Goal: Information Seeking & Learning: Stay updated

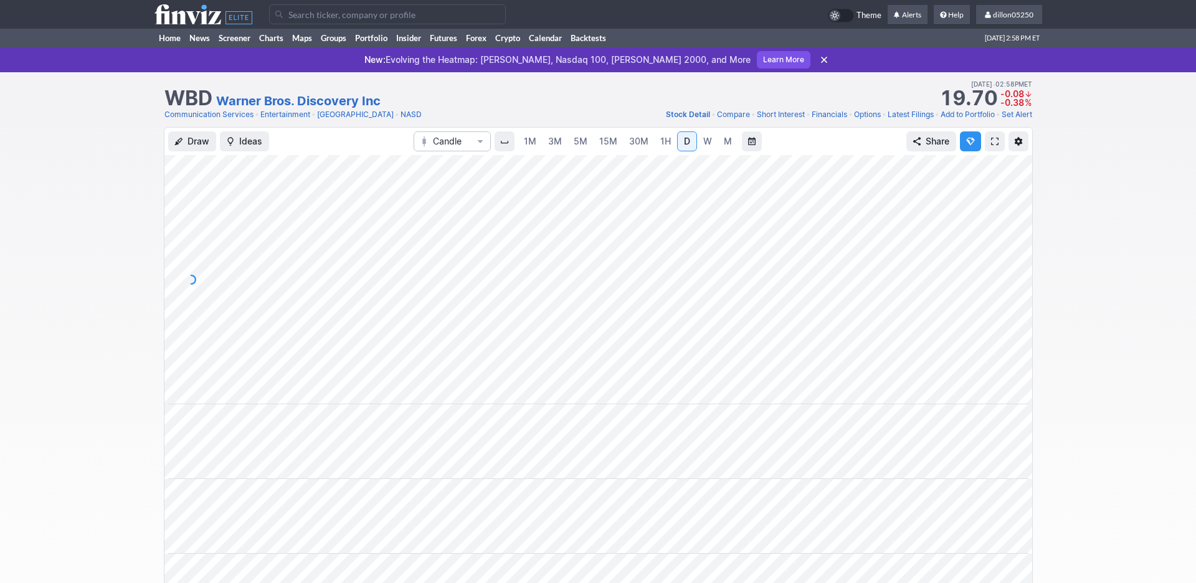
scroll to position [0, 75]
click at [991, 146] on span at bounding box center [994, 141] width 7 height 10
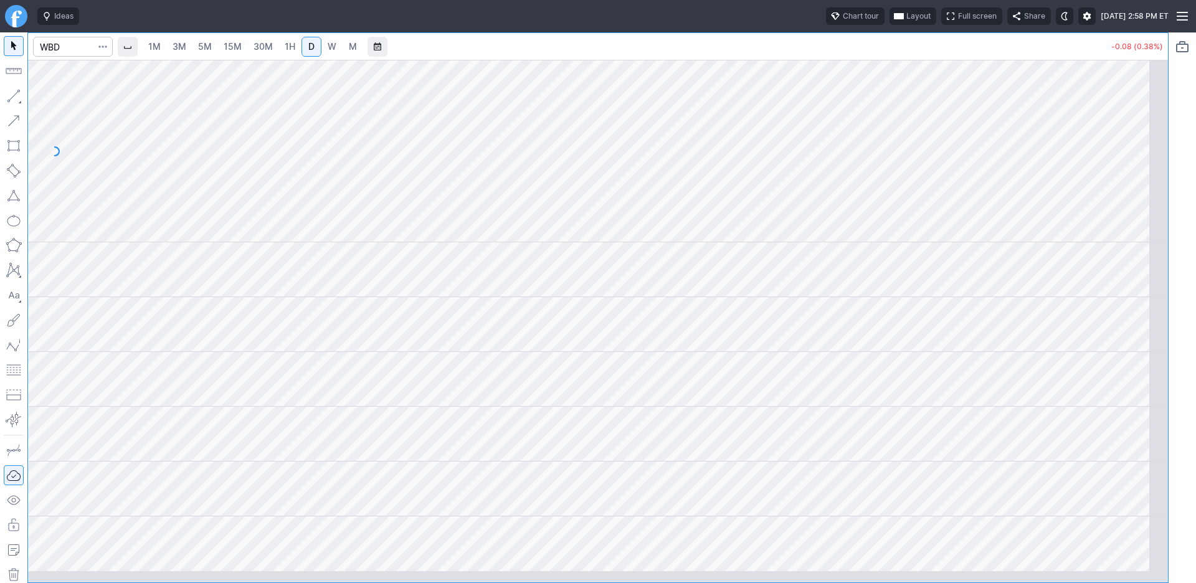
click at [889, 22] on button "Layout" at bounding box center [912, 15] width 47 height 17
click at [812, 55] on button "Layout" at bounding box center [803, 48] width 17 height 17
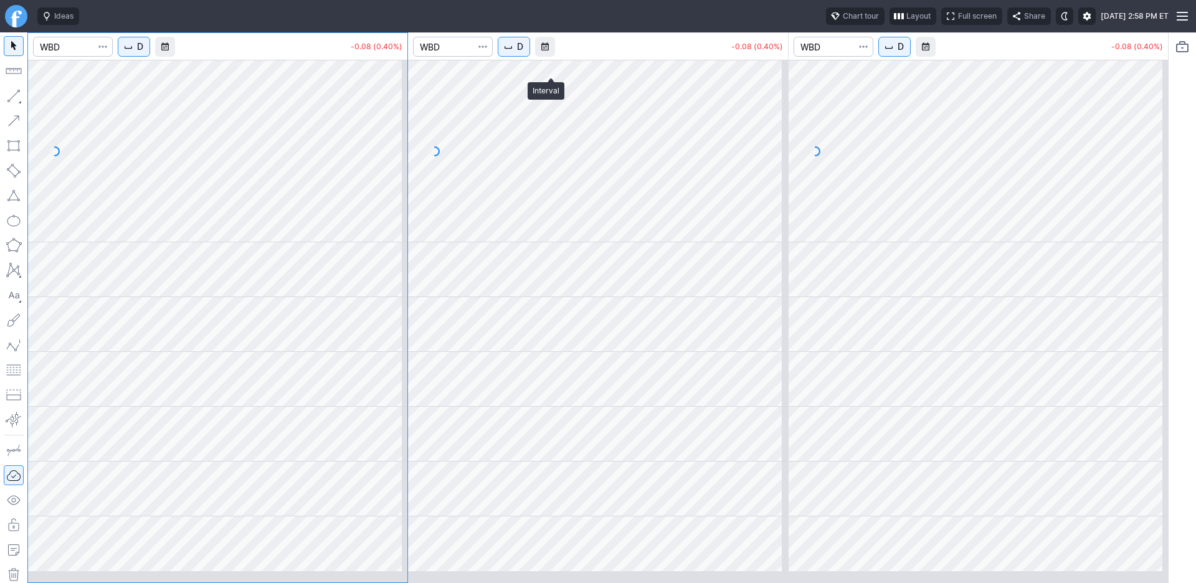
click at [523, 53] on span "D" at bounding box center [520, 46] width 6 height 12
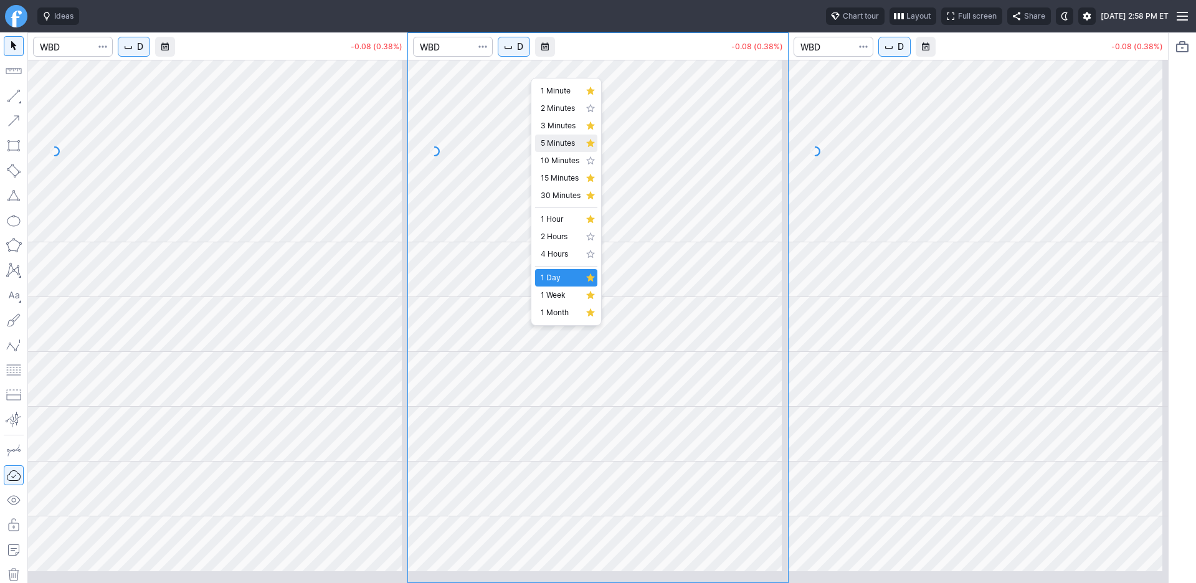
click at [556, 149] on span "5 Minutes" at bounding box center [561, 143] width 40 height 12
click at [143, 53] on span "D" at bounding box center [140, 46] width 6 height 12
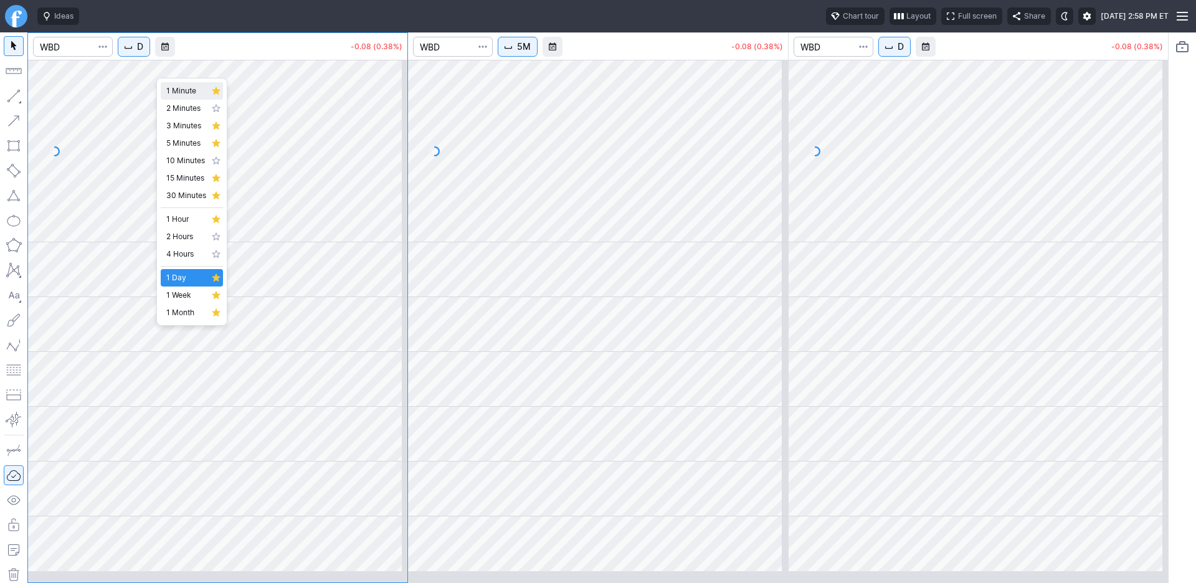
click at [192, 96] on span "1 Minute" at bounding box center [186, 91] width 40 height 12
